Goal: Information Seeking & Learning: Learn about a topic

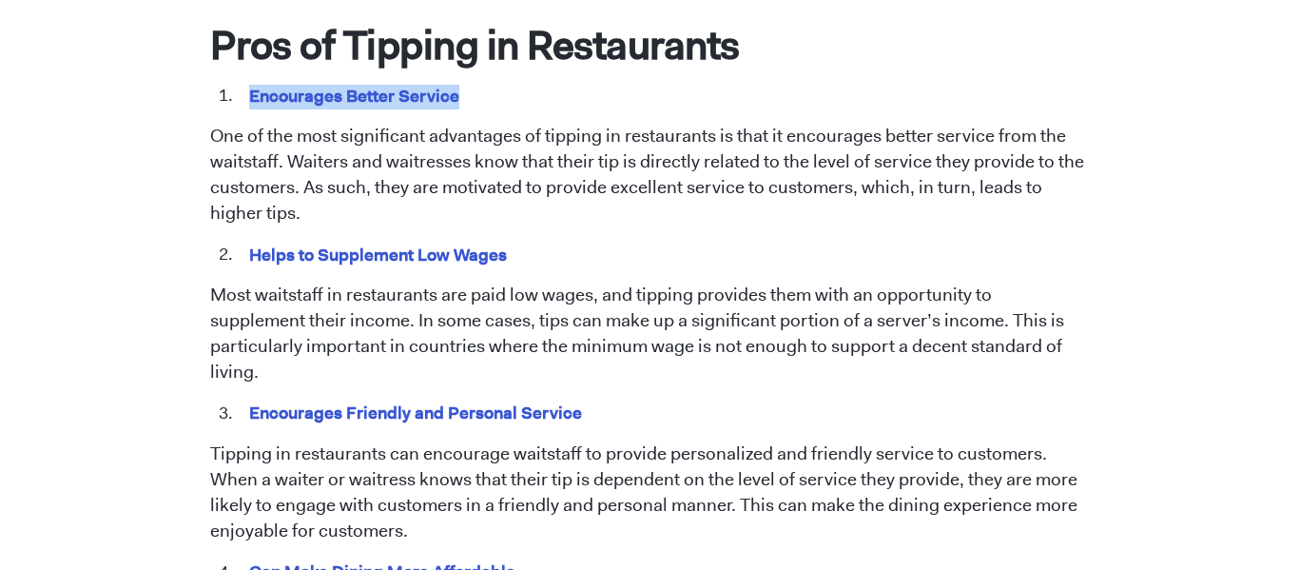
drag, startPoint x: 247, startPoint y: 98, endPoint x: 492, endPoint y: 107, distance: 244.6
click at [492, 107] on li "Encourages Better Service" at bounding box center [663, 96] width 853 height 25
copy mark "Encourages Better Service"
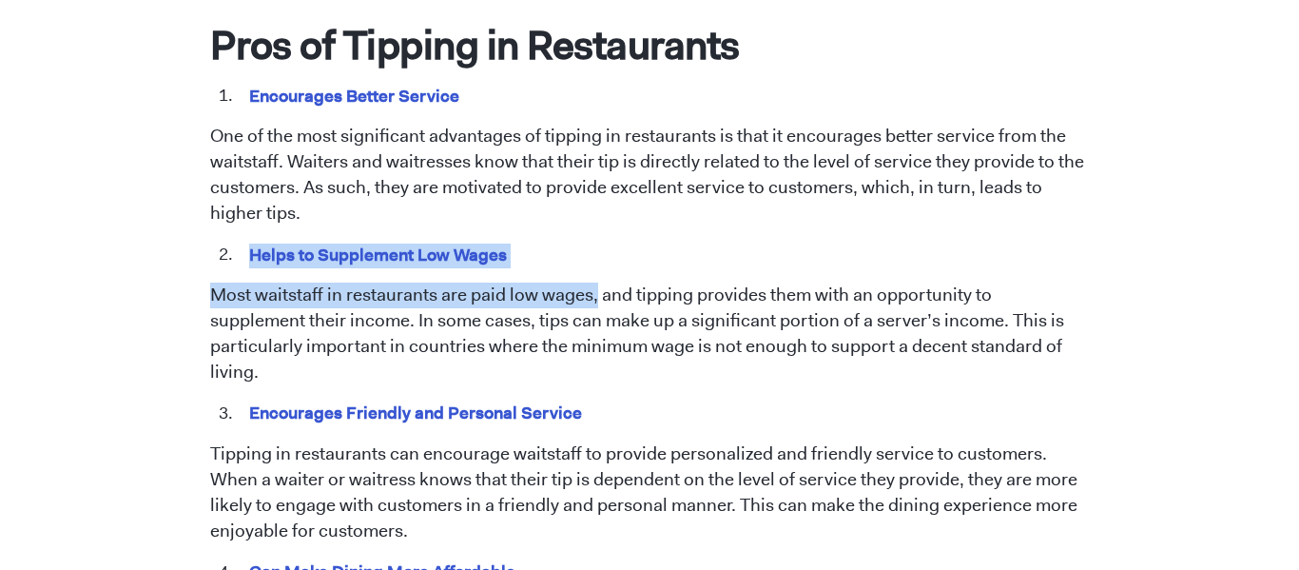
drag, startPoint x: 252, startPoint y: 248, endPoint x: 578, endPoint y: 229, distance: 326.8
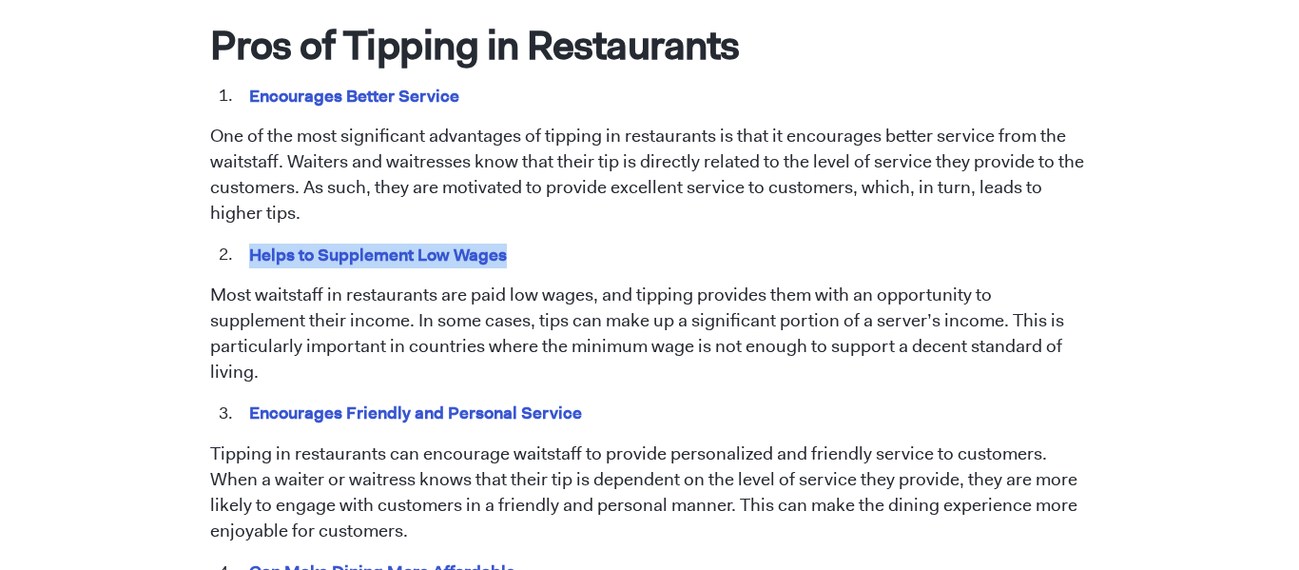
copy mark "Helps to Supplement Low Wages"
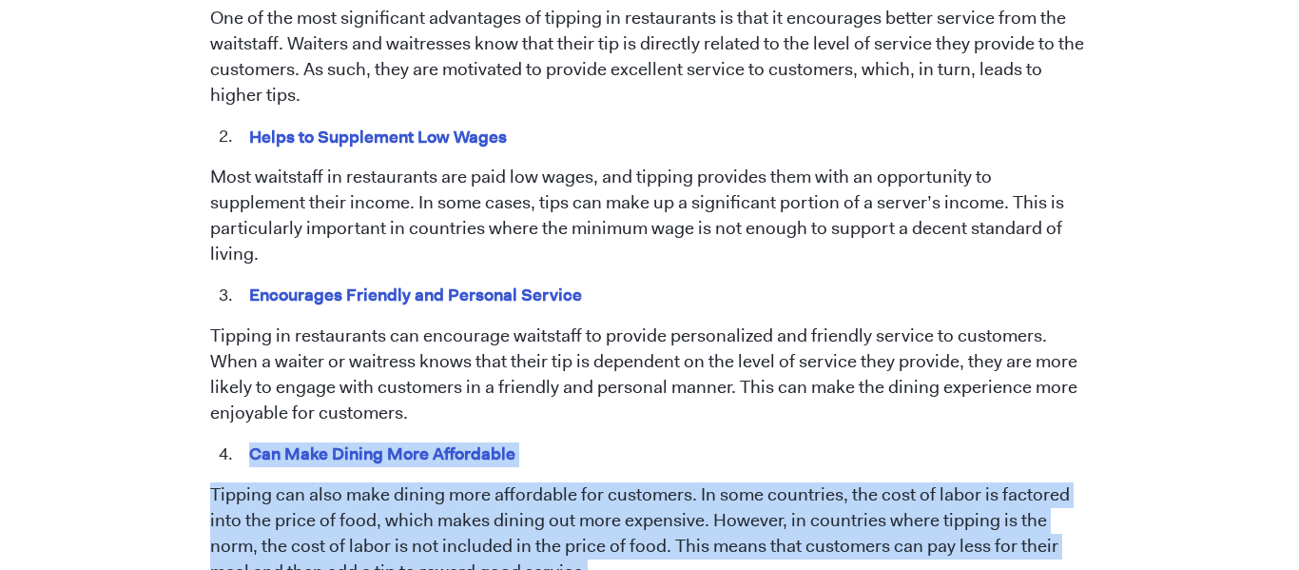
scroll to position [1151, 0]
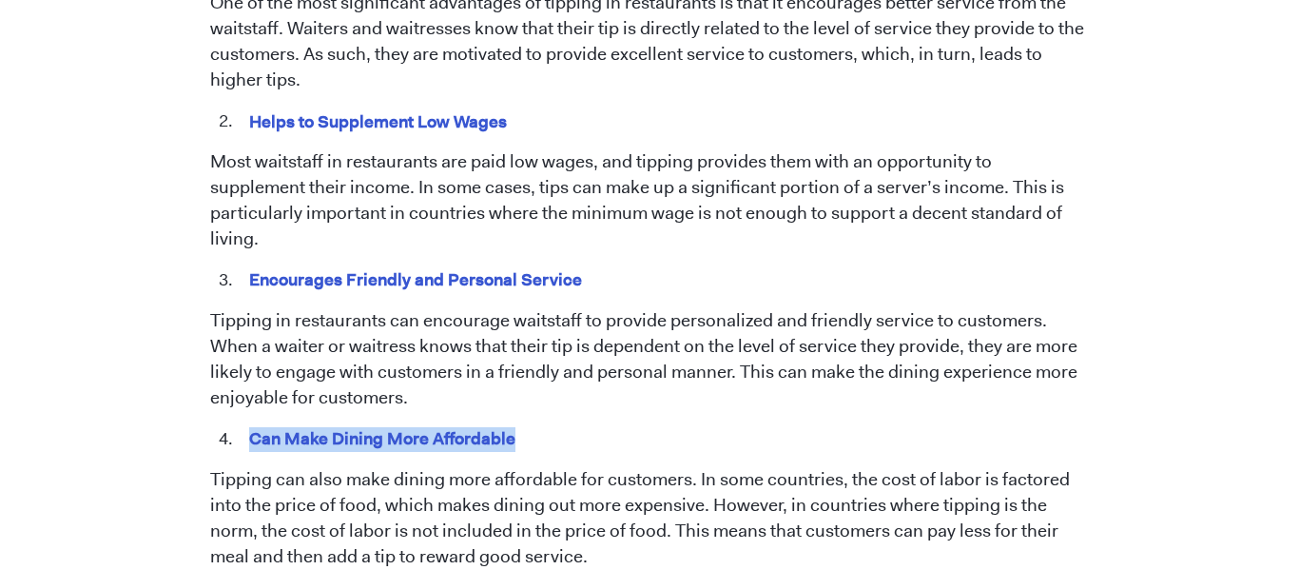
drag, startPoint x: 245, startPoint y: 546, endPoint x: 511, endPoint y: 422, distance: 292.7
click at [511, 423] on mark "Can Make Dining More Affordable" at bounding box center [382, 437] width 273 height 29
copy mark "Can Make Dining More Affordable"
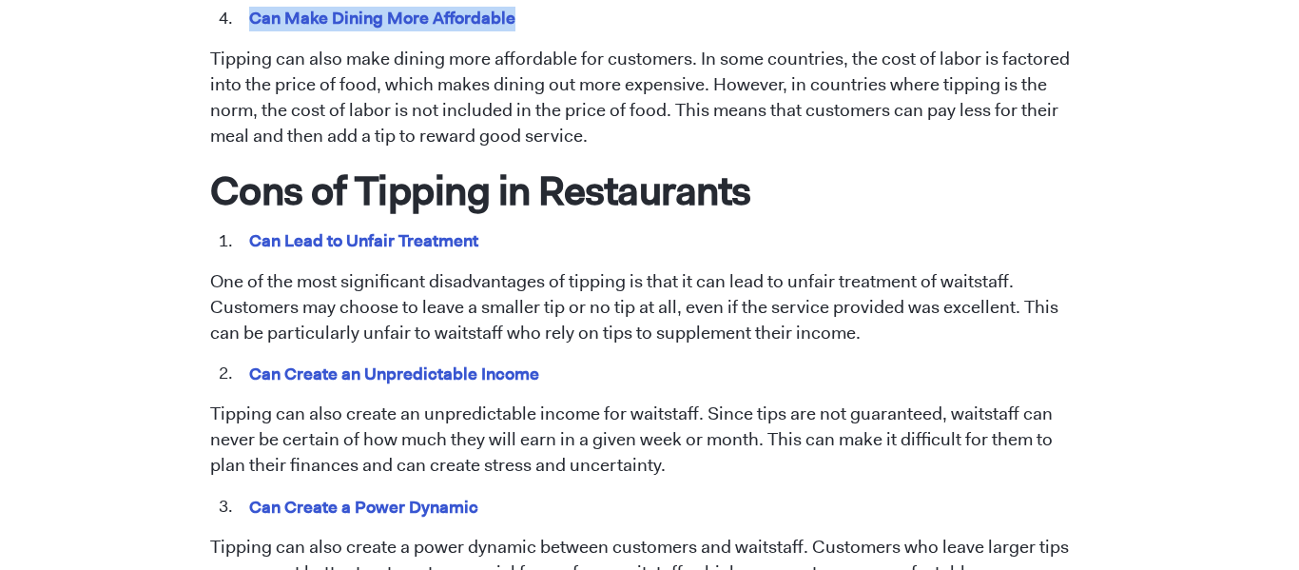
scroll to position [1593, 0]
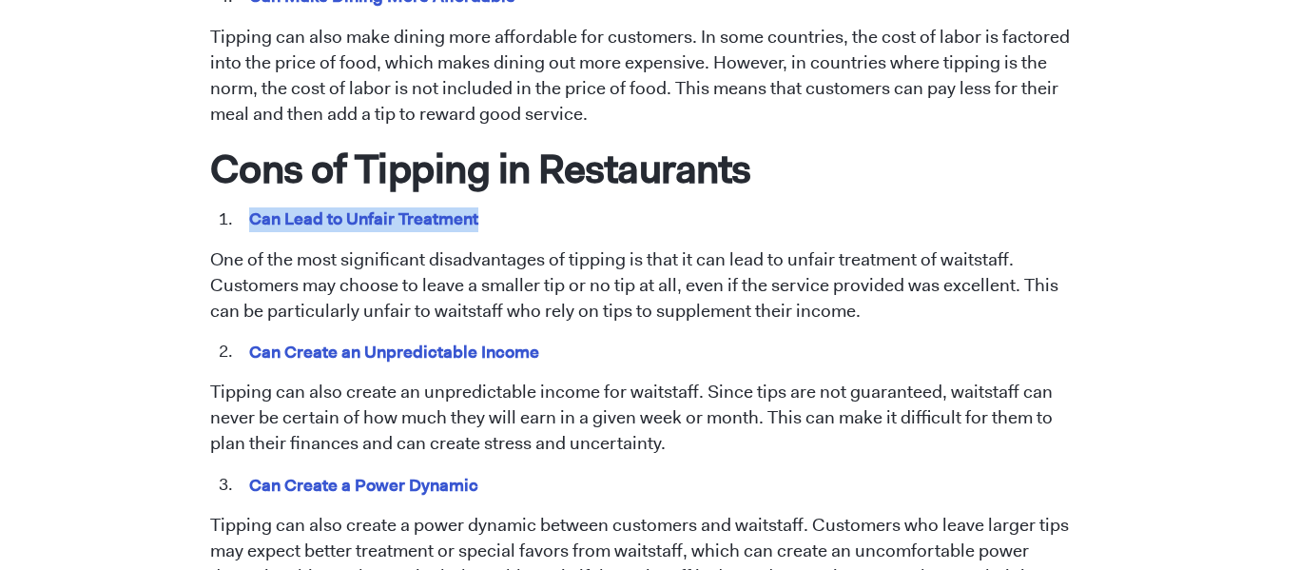
drag, startPoint x: 255, startPoint y: 195, endPoint x: 531, endPoint y: 194, distance: 275.8
click at [531, 207] on li "Can Lead to Unfair Treatment" at bounding box center [663, 219] width 853 height 25
copy mark "Can Lead to Unfair Treatment"
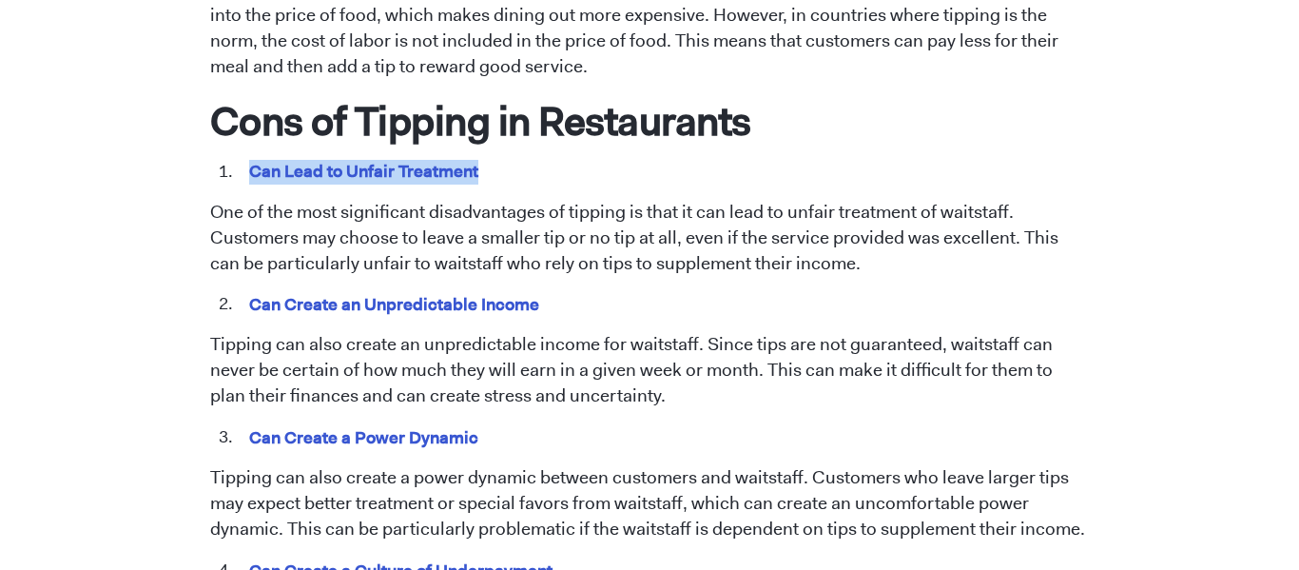
scroll to position [1643, 0]
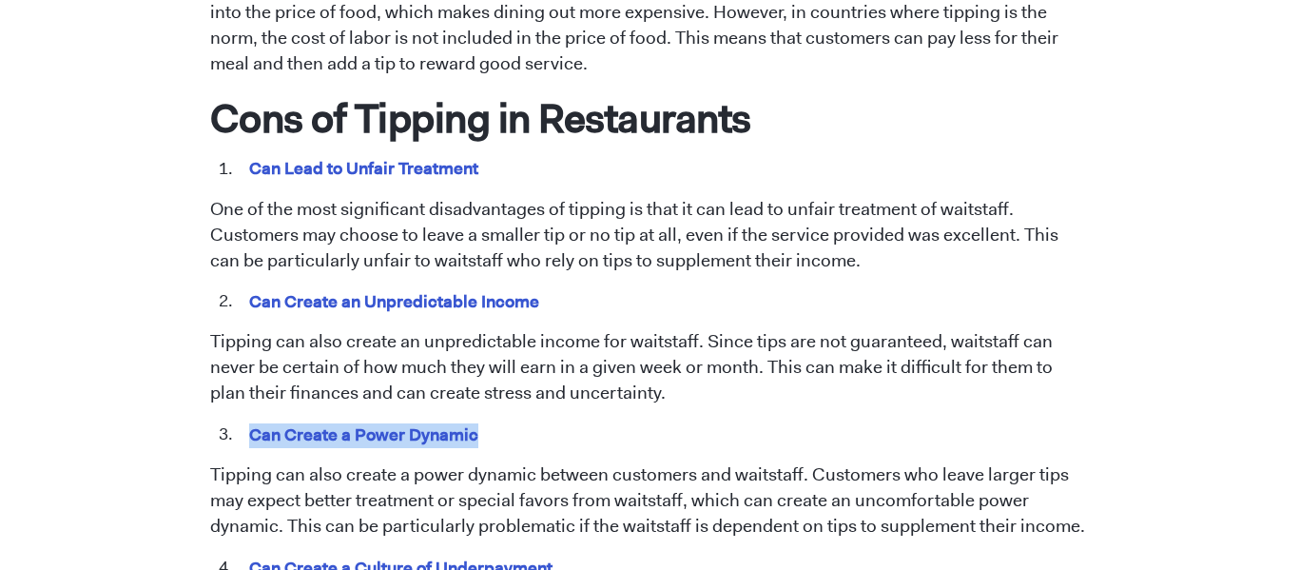
drag, startPoint x: 251, startPoint y: 404, endPoint x: 496, endPoint y: 399, distance: 245.4
click at [496, 422] on li "Can Create a Power Dynamic" at bounding box center [663, 434] width 853 height 25
copy mark "Can Create a Power Dynamic"
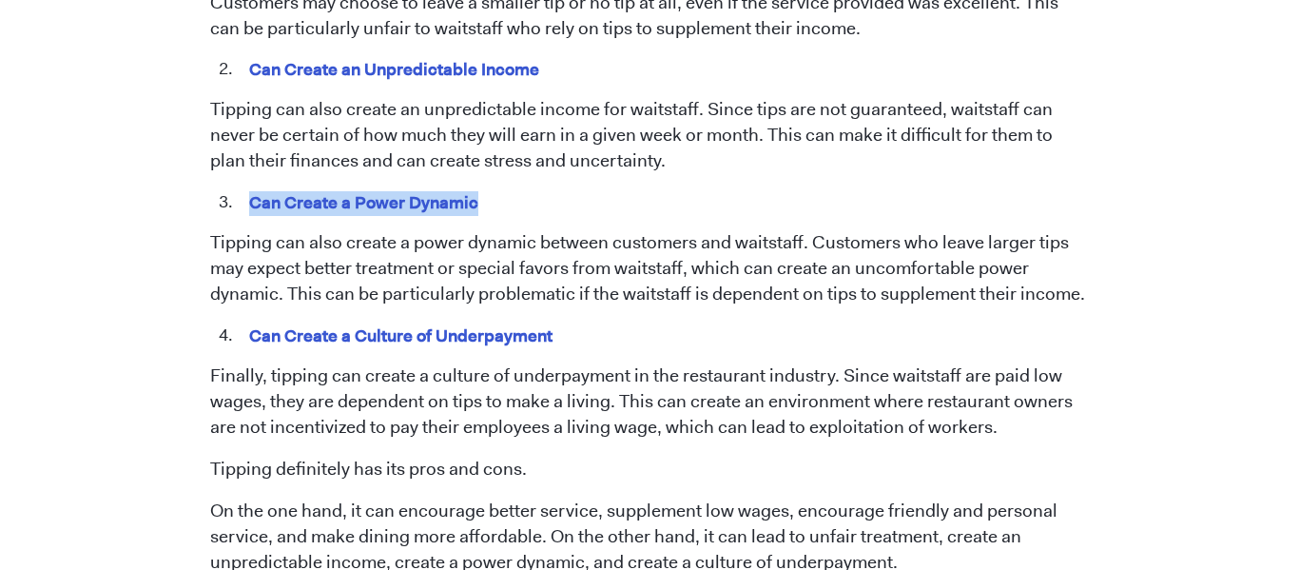
scroll to position [1883, 0]
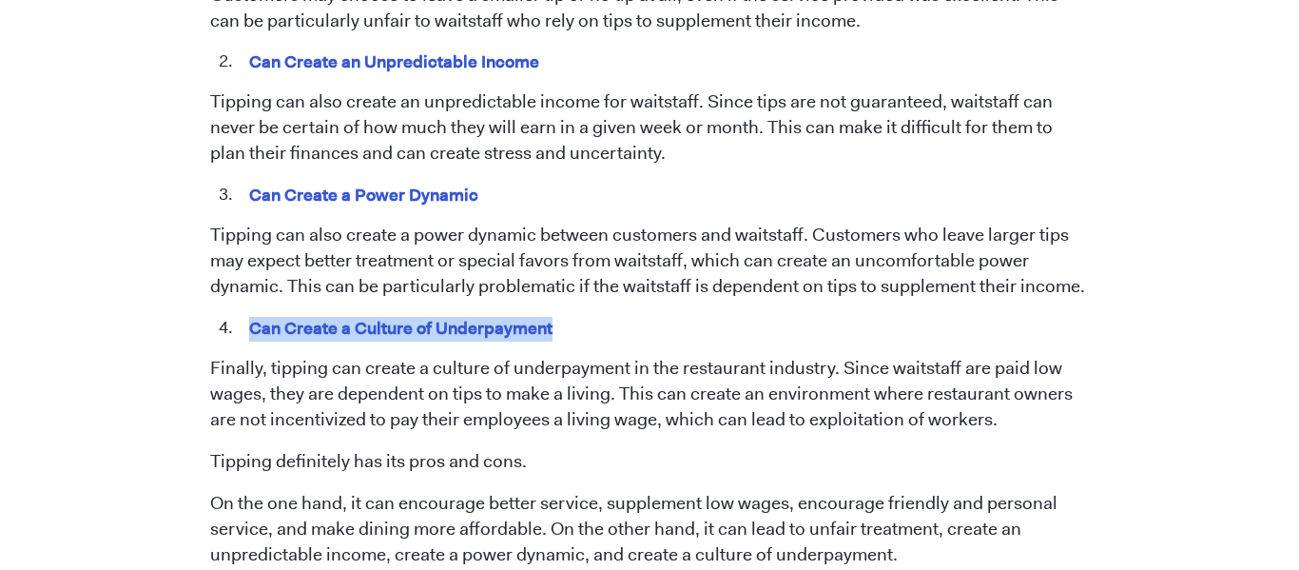
drag, startPoint x: 252, startPoint y: 309, endPoint x: 584, endPoint y: 313, distance: 331.9
click at [584, 316] on li "Can Create a Culture of Underpayment" at bounding box center [663, 328] width 853 height 25
copy mark "Can Create a Culture of Underpayment"
